Goal: Book appointment/travel/reservation

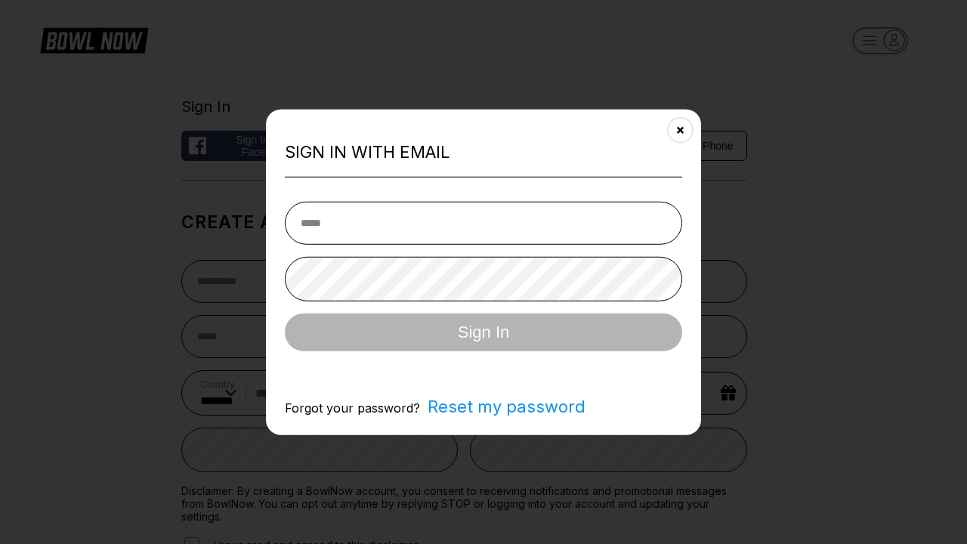
select select "**"
type input "**********"
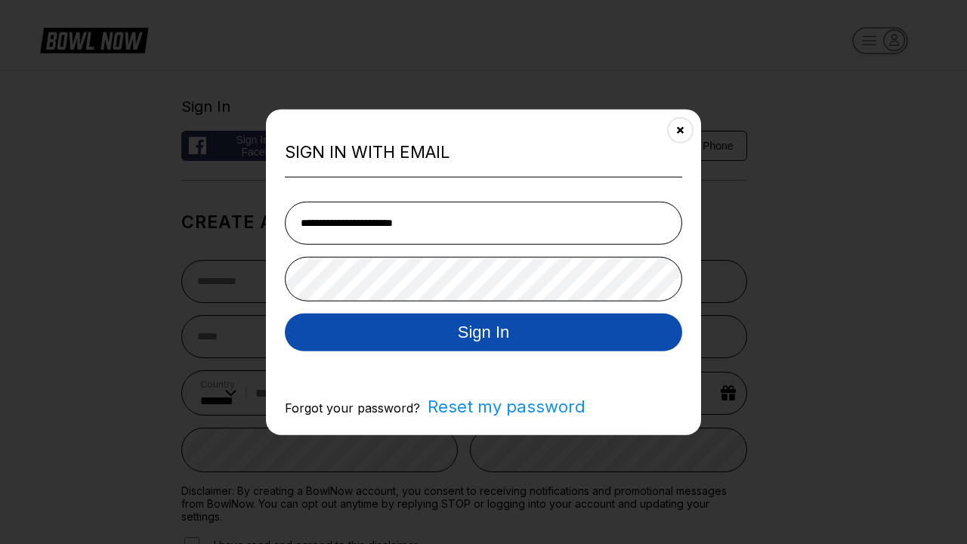
click at [484, 333] on button "Sign In" at bounding box center [484, 332] width 398 height 38
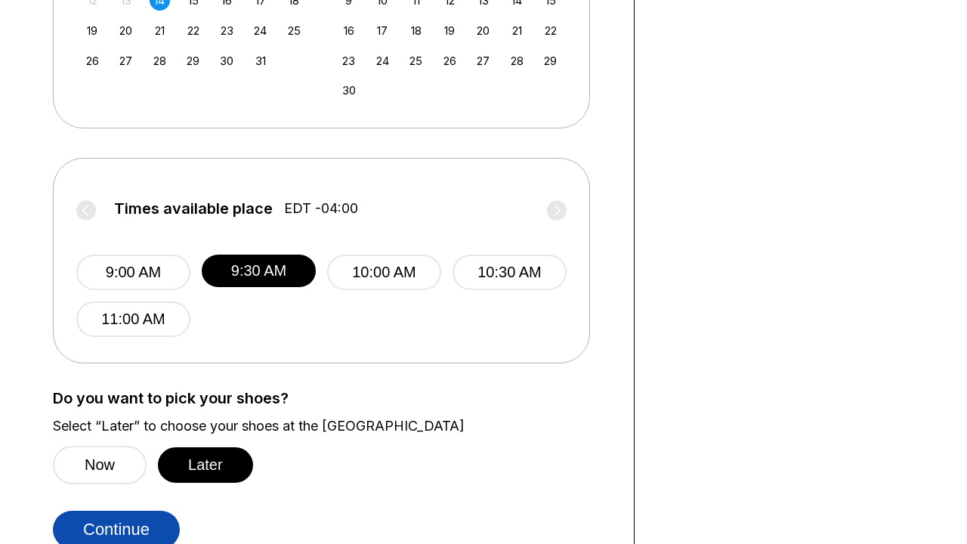
click at [116, 524] on button "Continue" at bounding box center [116, 530] width 127 height 38
